Goal: Information Seeking & Learning: Learn about a topic

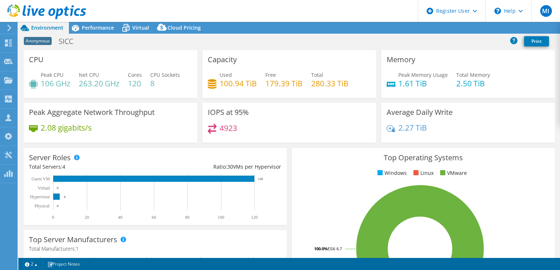
select select "EULondon"
select select "GBP"
click at [95, 26] on span "Performance" at bounding box center [98, 27] width 32 height 7
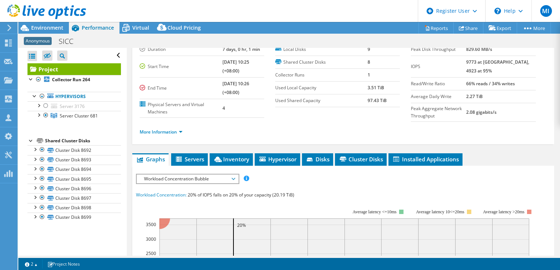
scroll to position [37, 0]
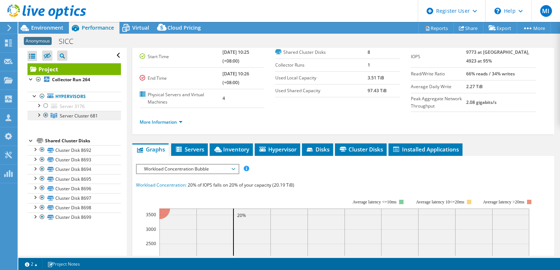
click at [65, 114] on span "Server Cluster 681" at bounding box center [79, 116] width 38 height 6
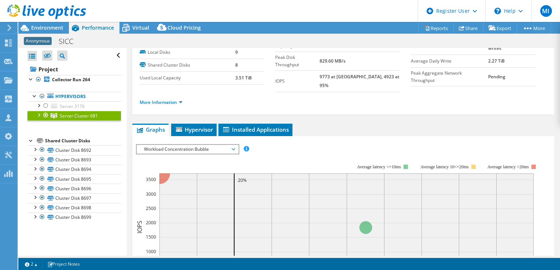
scroll to position [73, 0]
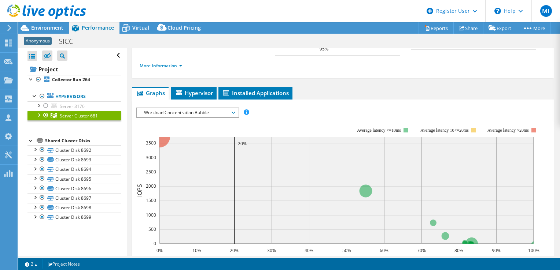
click at [39, 115] on div at bounding box center [38, 114] width 7 height 7
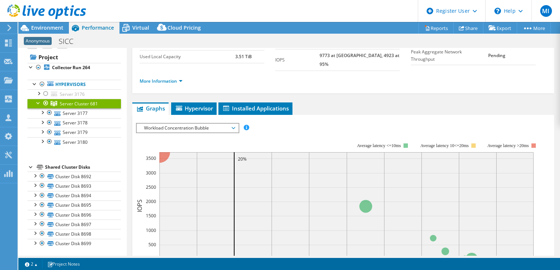
scroll to position [37, 0]
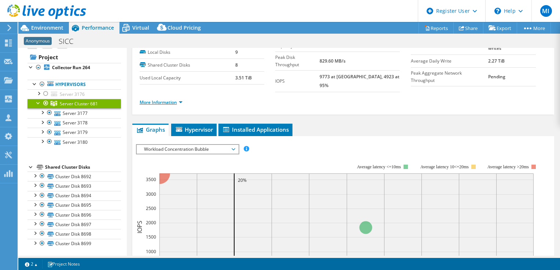
click at [167, 99] on link "More Information" at bounding box center [161, 102] width 43 height 6
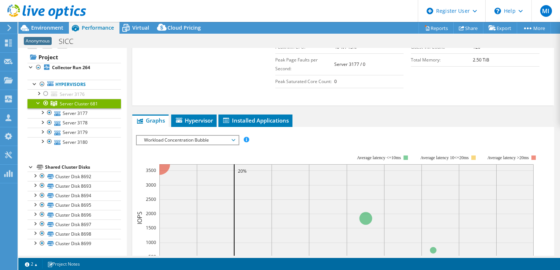
scroll to position [256, 0]
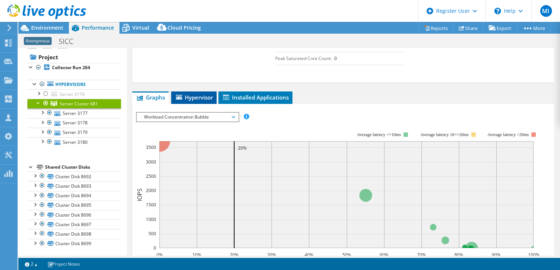
click at [186, 94] on span "Hypervisor" at bounding box center [194, 97] width 38 height 7
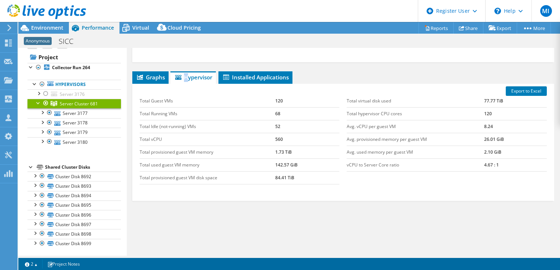
scroll to position [280, 0]
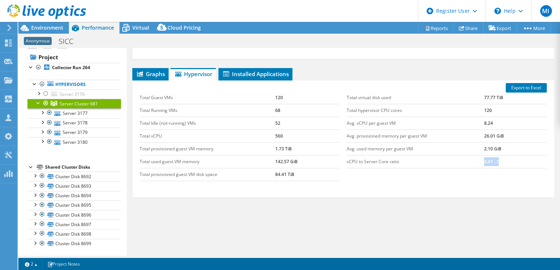
drag, startPoint x: 470, startPoint y: 154, endPoint x: 517, endPoint y: 151, distance: 47.0
click at [518, 155] on tr "vCPU to Server Core ratio 4.67 : 1" at bounding box center [447, 161] width 200 height 13
drag, startPoint x: 517, startPoint y: 151, endPoint x: 507, endPoint y: 149, distance: 9.6
click at [507, 155] on td "4.67 : 1" at bounding box center [515, 161] width 63 height 13
drag, startPoint x: 492, startPoint y: 115, endPoint x: 457, endPoint y: 118, distance: 35.3
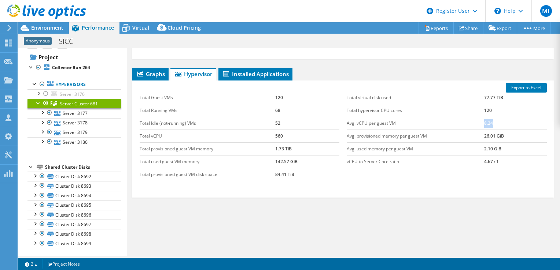
click at [457, 118] on tr "Avg. vCPU per guest VM 8.24" at bounding box center [447, 123] width 200 height 13
click at [457, 117] on td "Avg. vCPU per guest VM" at bounding box center [415, 123] width 137 height 13
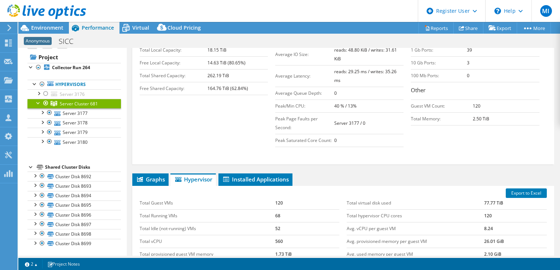
drag, startPoint x: 182, startPoint y: 223, endPoint x: 138, endPoint y: 92, distance: 138.9
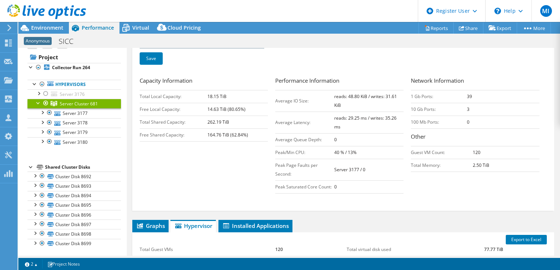
click at [29, 21] on div at bounding box center [43, 12] width 86 height 25
click at [29, 26] on icon at bounding box center [24, 28] width 13 height 13
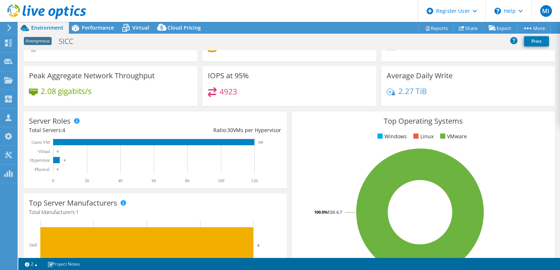
scroll to position [0, 0]
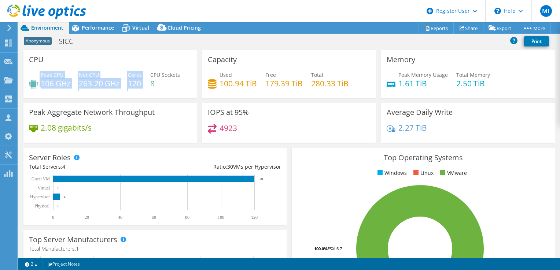
drag, startPoint x: 146, startPoint y: 81, endPoint x: 133, endPoint y: 70, distance: 17.4
click at [133, 70] on div "CPU Peak CPU 106 GHz Net CPU 263.20 GHz Cores 120 CPU Sockets 8" at bounding box center [110, 74] width 174 height 48
